Goal: Information Seeking & Learning: Learn about a topic

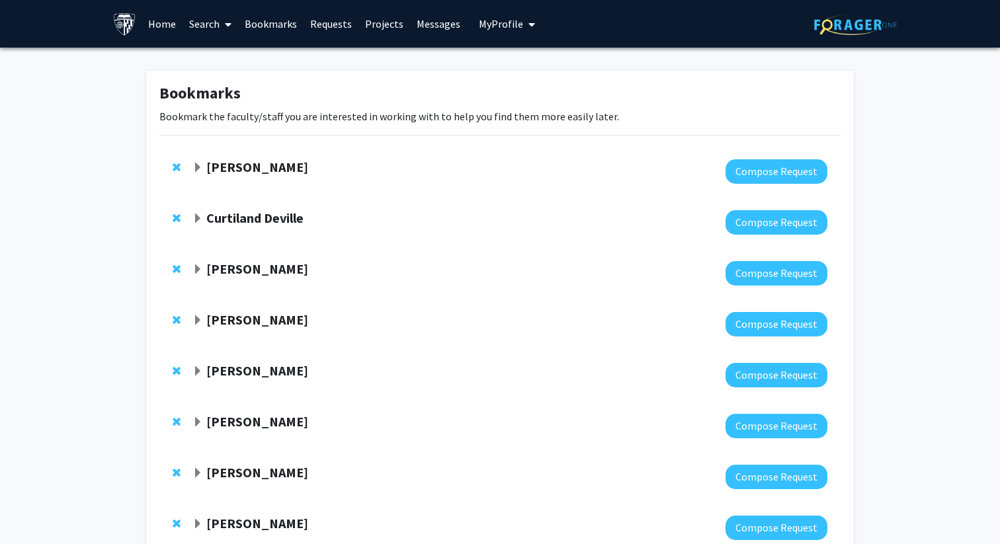
click at [153, 26] on link "Home" at bounding box center [162, 24] width 41 height 46
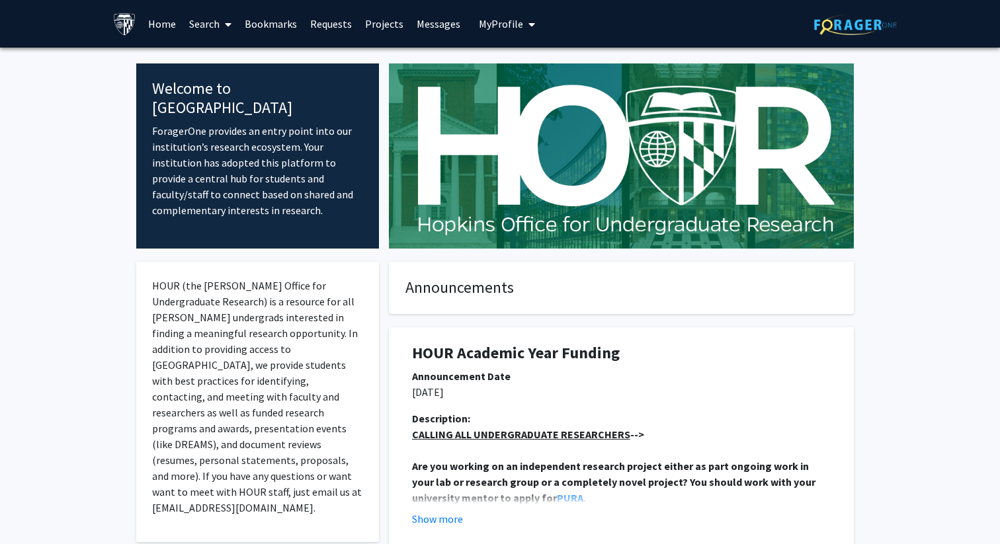
scroll to position [1, 0]
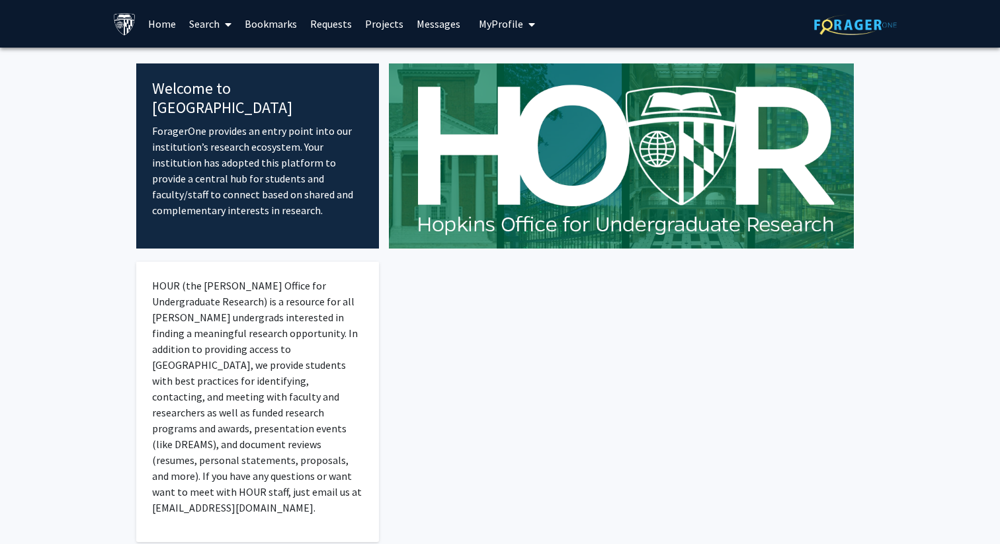
scroll to position [1, 0]
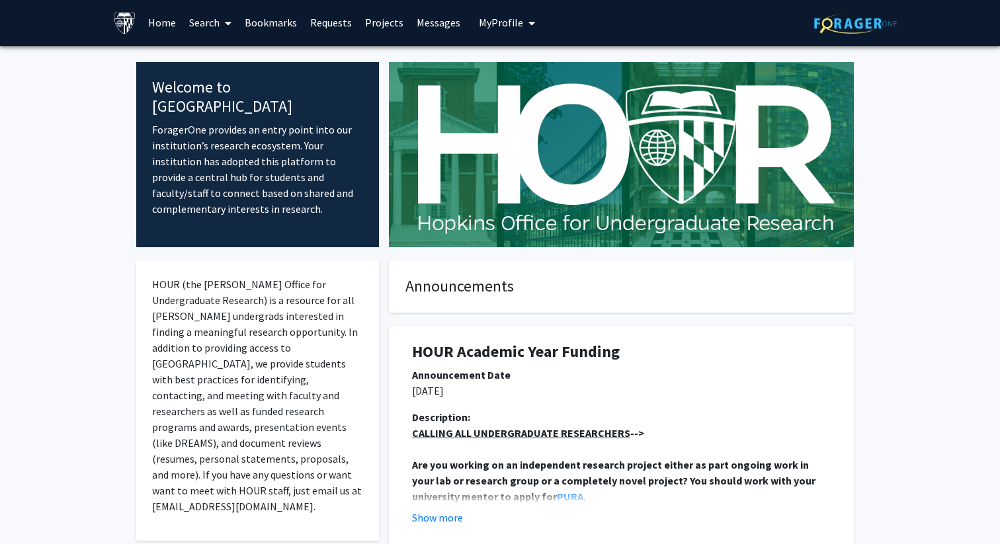
click at [211, 26] on link "Search" at bounding box center [211, 22] width 56 height 46
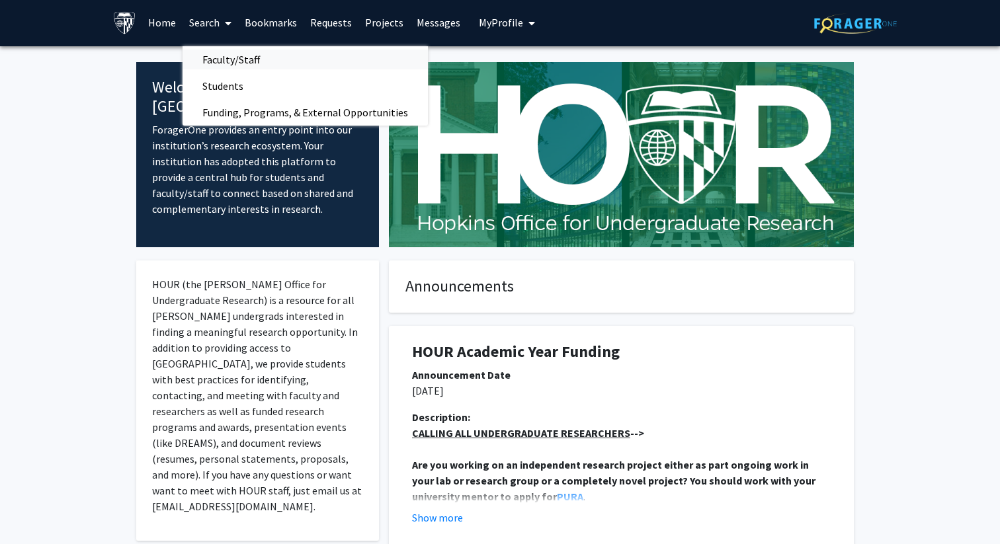
click at [211, 56] on span "Faculty/Staff" at bounding box center [231, 59] width 97 height 26
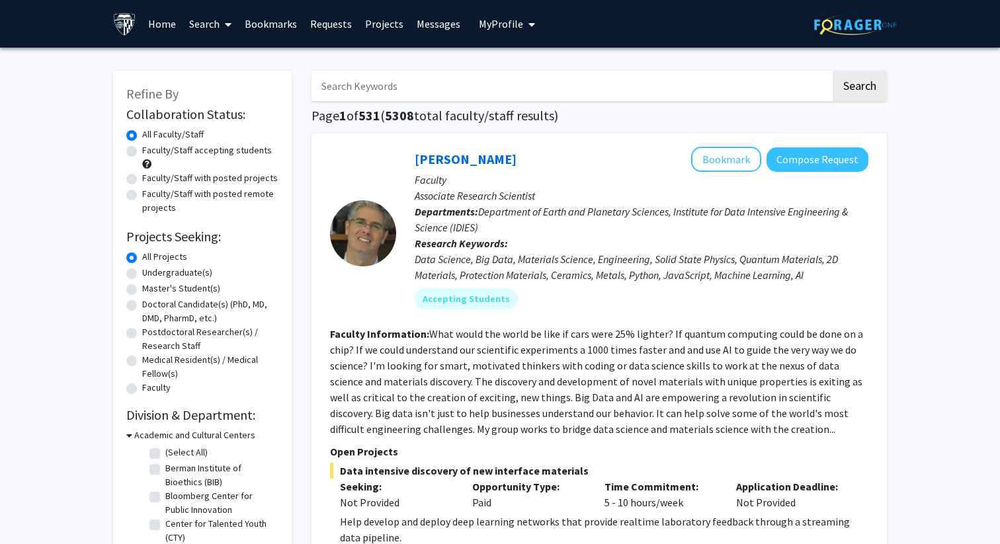
click at [210, 22] on link "Search" at bounding box center [211, 24] width 56 height 46
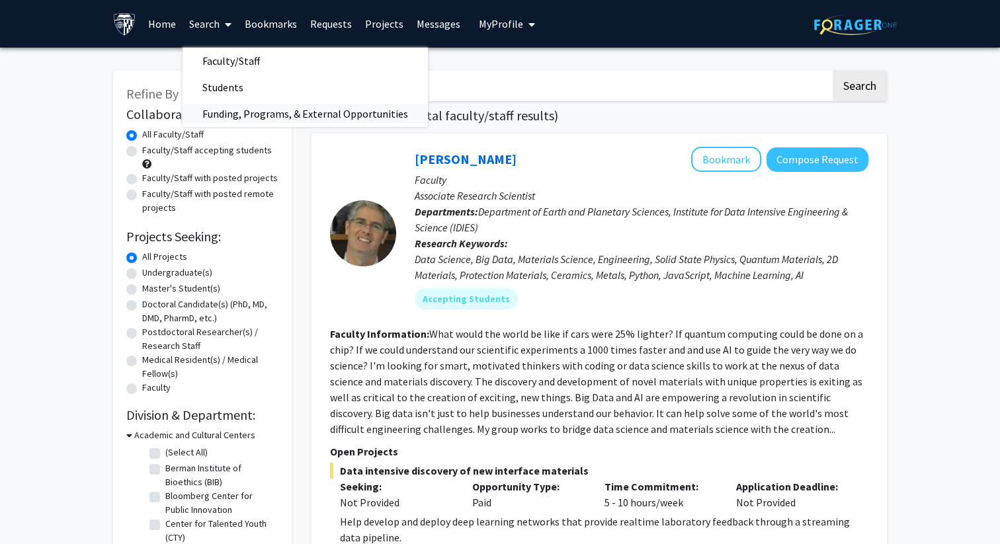
click at [231, 112] on span "Funding, Programs, & External Opportunities" at bounding box center [305, 114] width 245 height 26
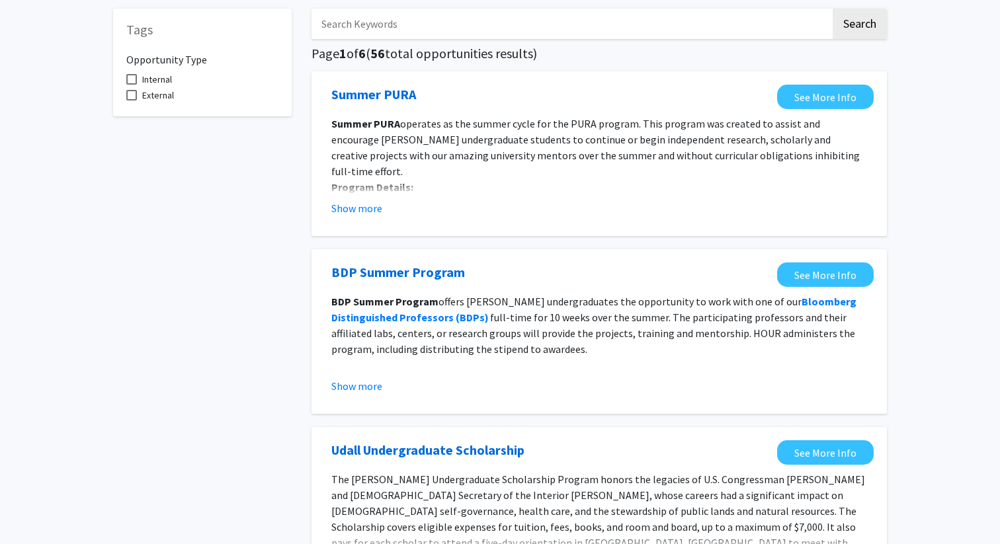
scroll to position [67, 0]
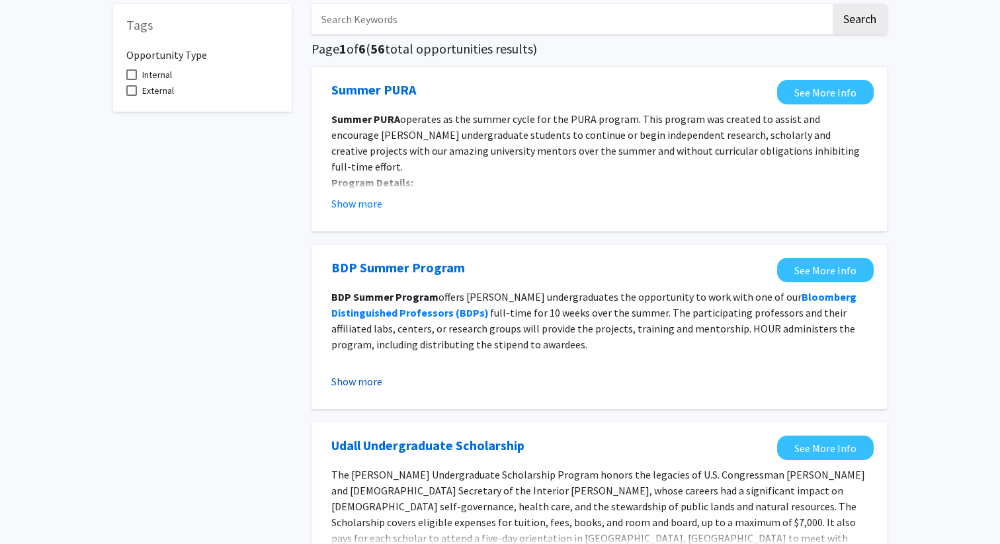
click at [367, 380] on button "Show more" at bounding box center [356, 382] width 51 height 16
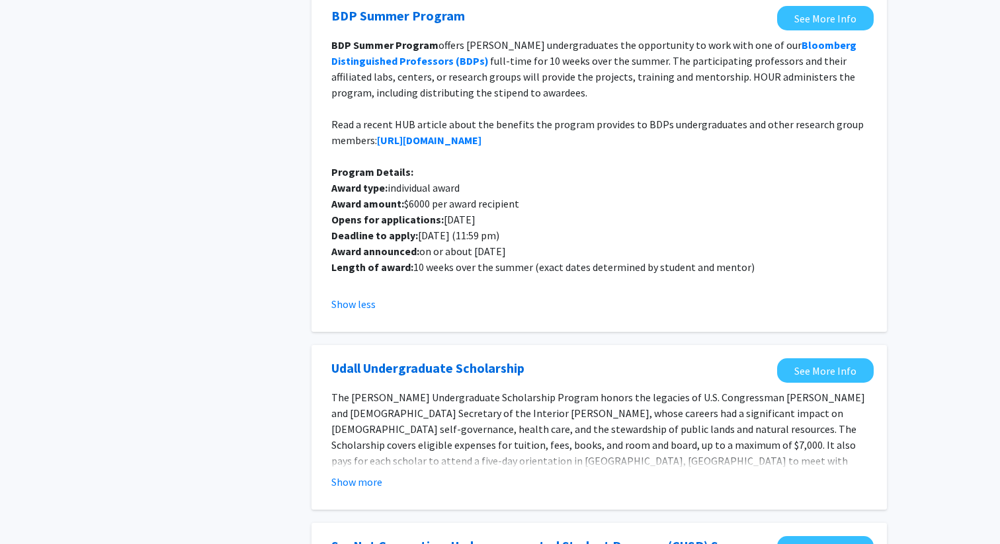
scroll to position [321, 0]
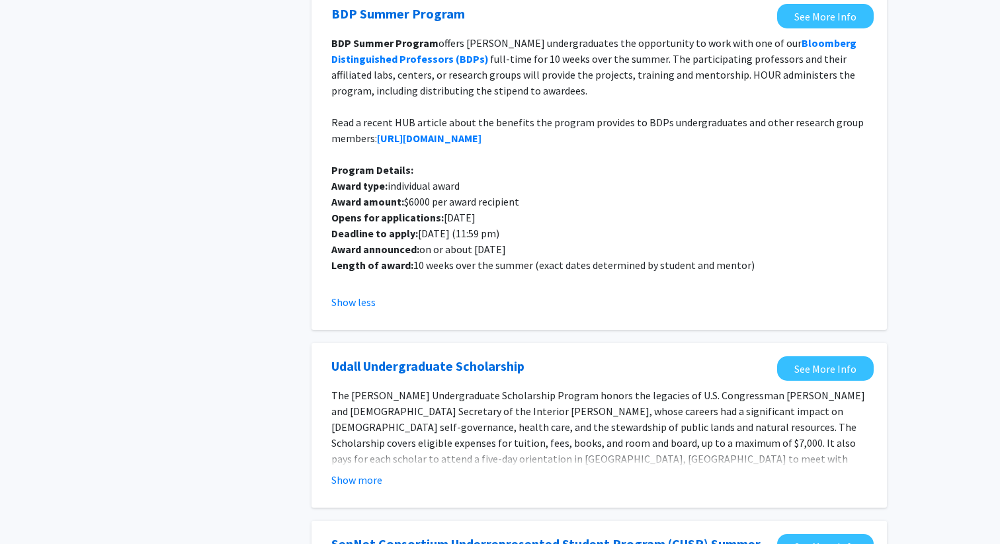
click at [362, 461] on span "The [PERSON_NAME] Undergraduate Scholarship Program honors the legacies of U.S.…" at bounding box center [598, 443] width 534 height 108
click at [354, 468] on fg-read-more "The [PERSON_NAME] Undergraduate Scholarship Program honors the legacies of U.S.…" at bounding box center [599, 438] width 536 height 101
click at [354, 481] on button "Show more" at bounding box center [356, 480] width 51 height 16
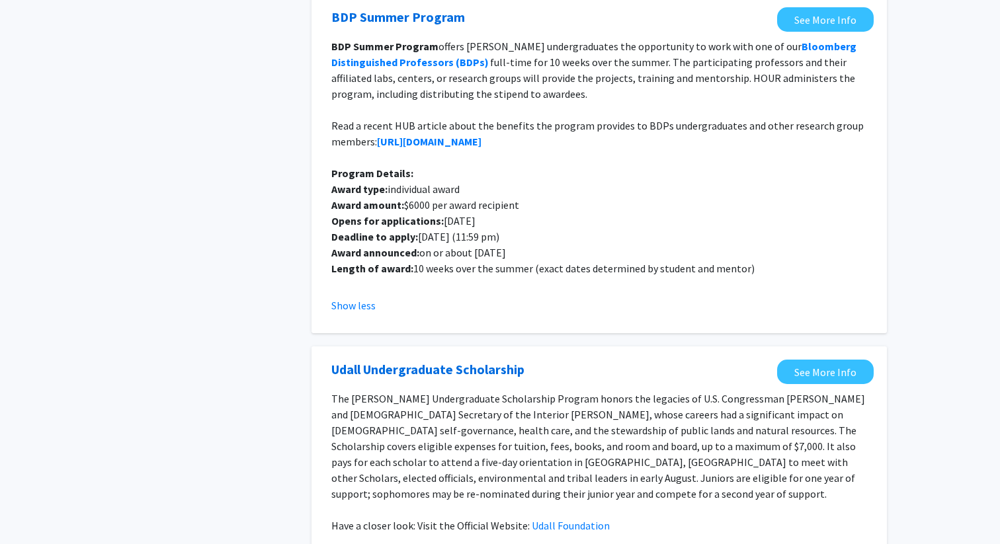
scroll to position [295, 0]
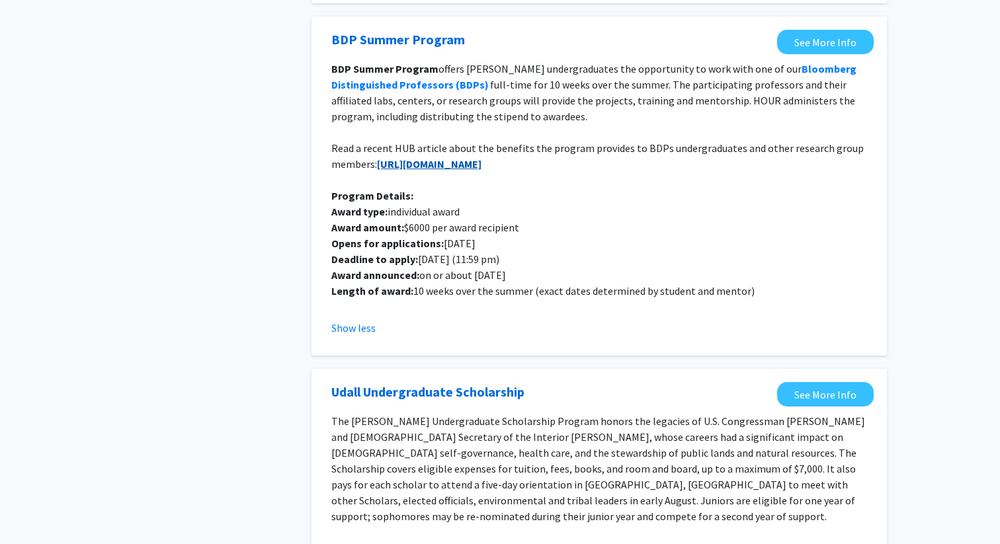
click at [481, 170] on strong "[URL][DOMAIN_NAME]" at bounding box center [429, 163] width 104 height 13
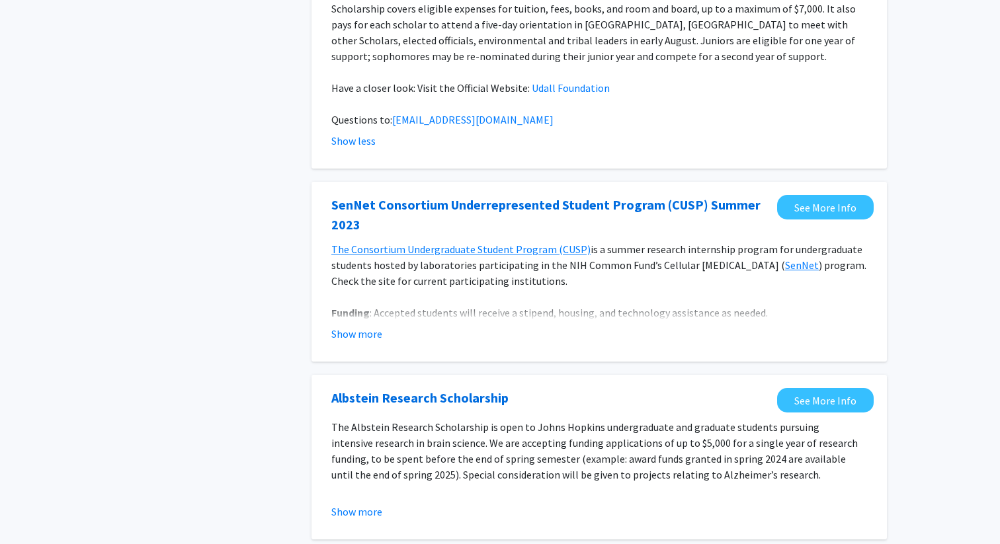
scroll to position [750, 0]
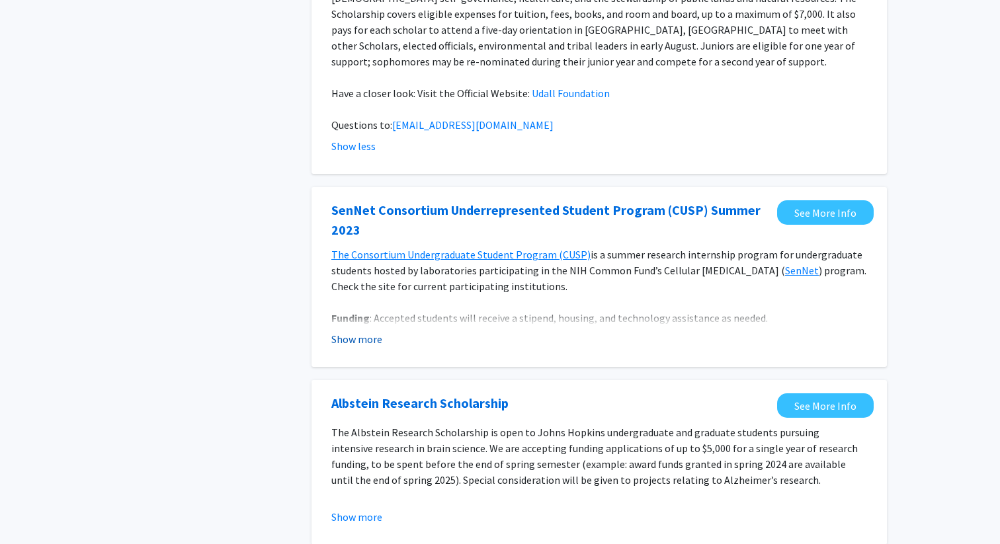
click at [376, 331] on button "Show more" at bounding box center [356, 339] width 51 height 16
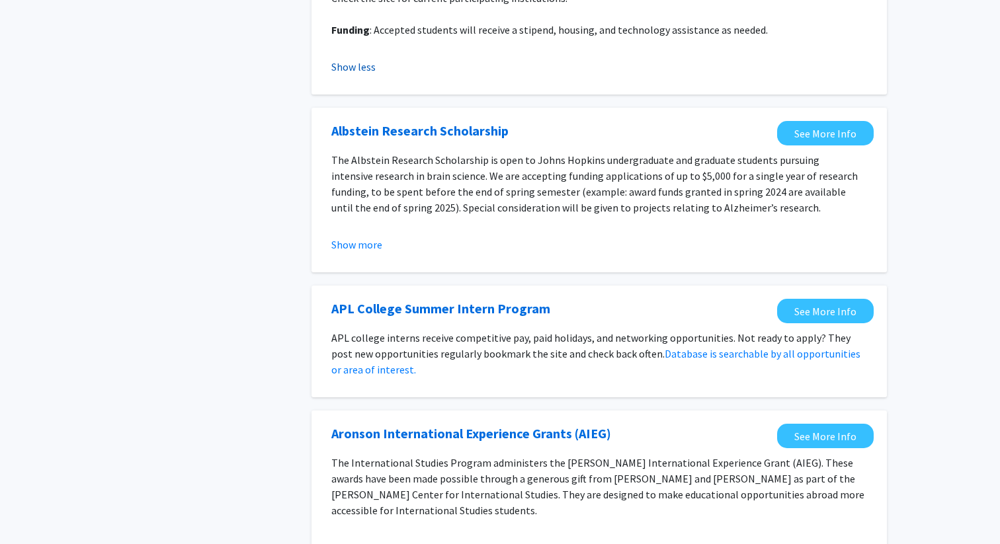
scroll to position [1051, 0]
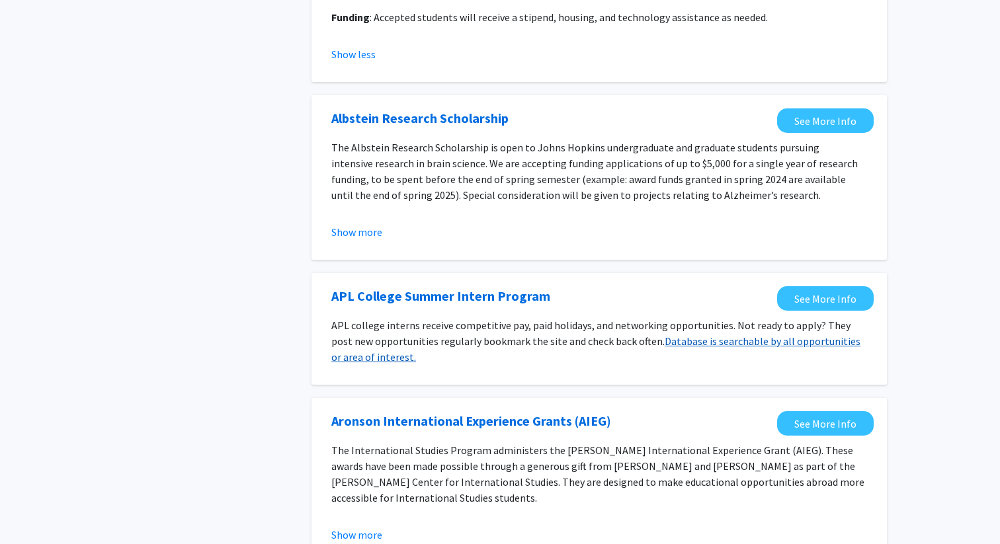
click at [374, 341] on link "Database is searchable by all opportunities or area of interest." at bounding box center [595, 349] width 529 height 29
